Goal: Information Seeking & Learning: Learn about a topic

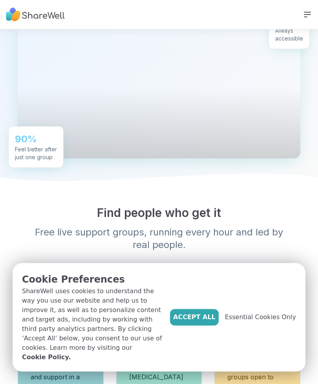
scroll to position [201, 0]
click at [48, 145] on div "90%" at bounding box center [36, 139] width 42 height 13
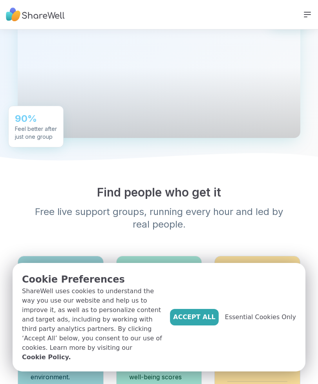
scroll to position [222, 0]
click at [272, 88] on div at bounding box center [159, 66] width 283 height 141
click at [252, 100] on div at bounding box center [159, 66] width 283 height 141
click at [248, 107] on div at bounding box center [159, 66] width 283 height 141
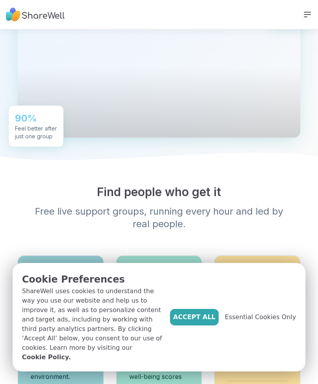
click at [250, 110] on div at bounding box center [159, 66] width 283 height 141
click at [255, 109] on div at bounding box center [159, 66] width 283 height 141
click at [254, 109] on div at bounding box center [159, 66] width 283 height 141
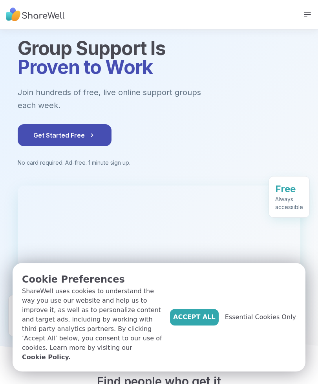
scroll to position [33, 0]
click at [93, 131] on icon at bounding box center [92, 135] width 8 height 8
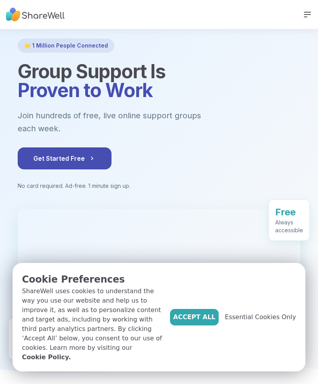
scroll to position [0, 0]
